Goal: Navigation & Orientation: Find specific page/section

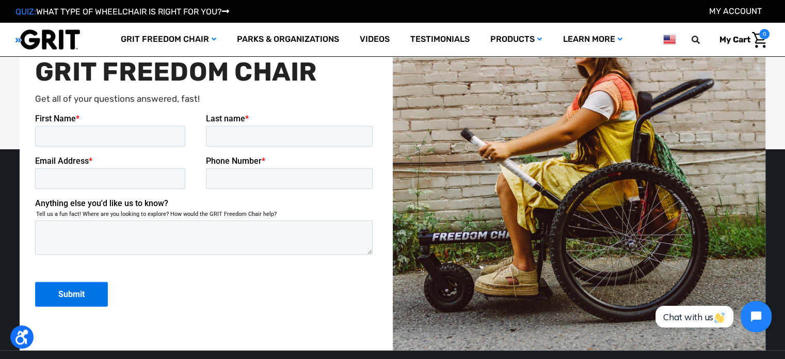
scroll to position [2565, 0]
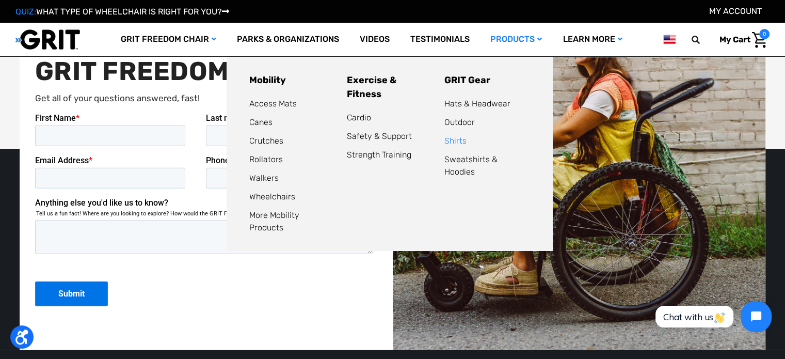
click at [455, 136] on link "Shirts" at bounding box center [455, 141] width 22 height 10
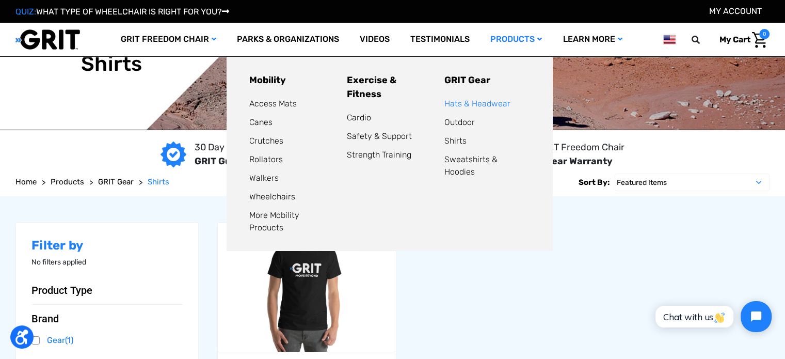
click at [498, 104] on link "Hats & Headwear" at bounding box center [477, 104] width 66 height 10
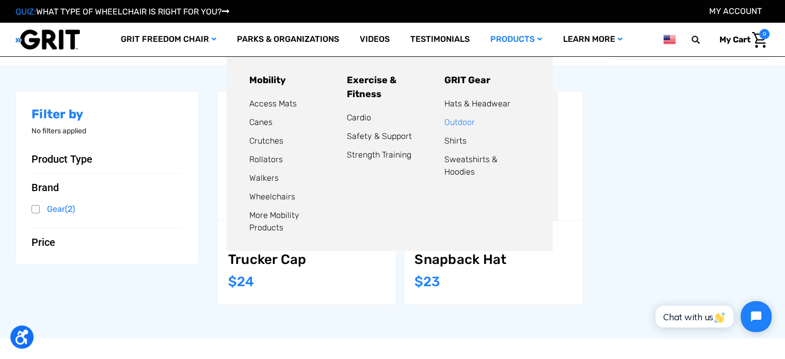
click at [467, 122] on link "Outdoor" at bounding box center [459, 122] width 30 height 10
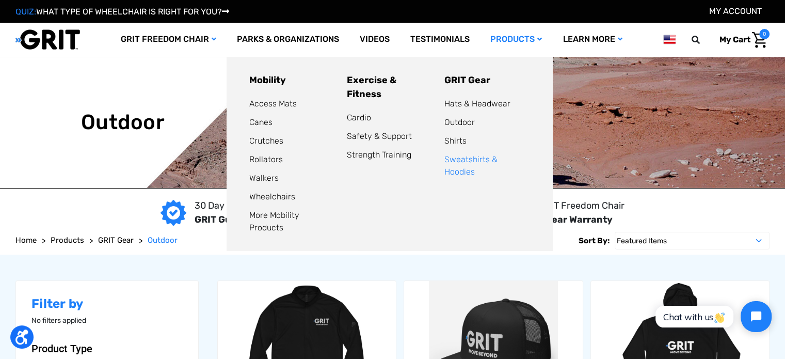
click at [496, 160] on link "Sweatshirts & Hoodies" at bounding box center [470, 165] width 53 height 22
